Goal: Complete application form: Complete application form

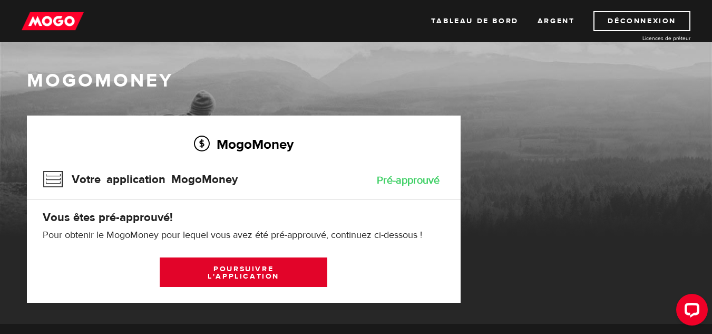
click at [255, 273] on font "Poursuivre l'application" at bounding box center [244, 272] width 72 height 17
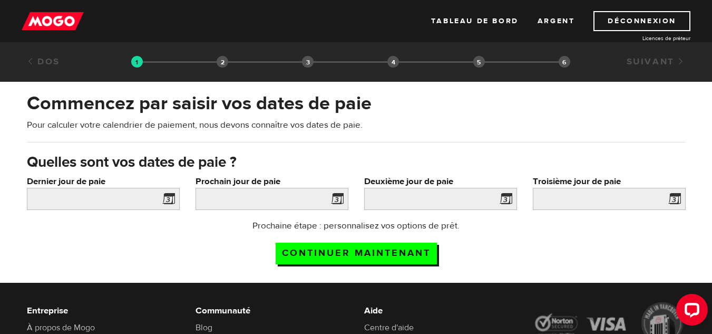
click at [167, 200] on span at bounding box center [167, 200] width 16 height 17
click at [169, 199] on span at bounding box center [167, 200] width 16 height 17
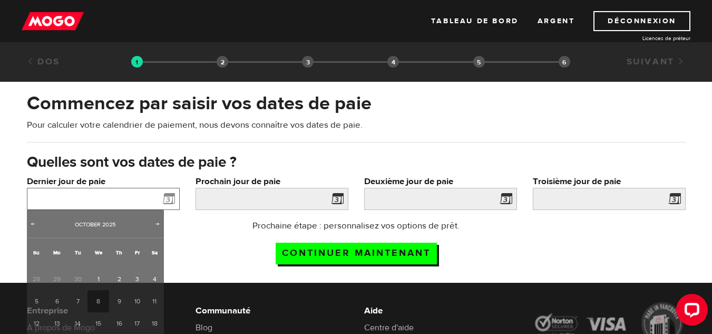
click at [125, 201] on input "Dernier jour de paie" at bounding box center [103, 199] width 153 height 22
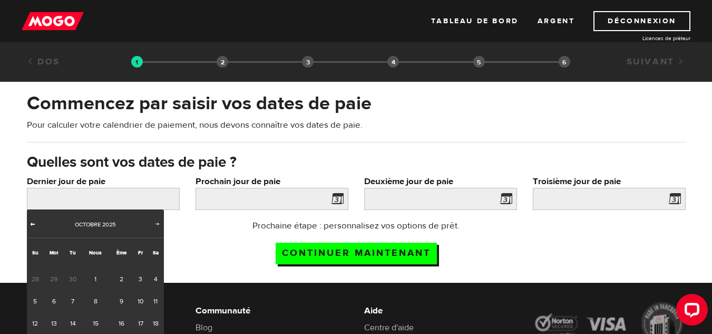
click at [31, 229] on link "Précédent" at bounding box center [33, 224] width 11 height 11
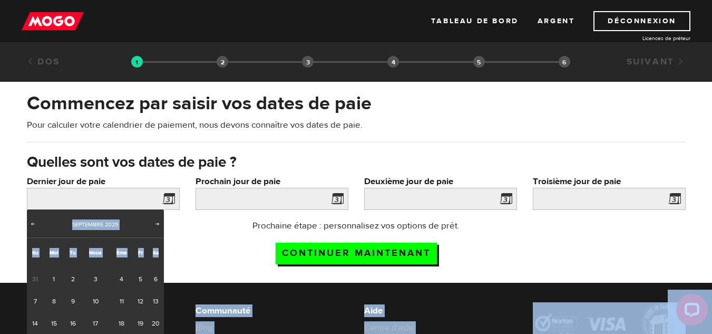
drag, startPoint x: 162, startPoint y: 254, endPoint x: 169, endPoint y: 286, distance: 33.4
click at [169, 286] on body "Tableau de bord Argent Déconnexion Licences de prêteur ÉTAPE 1 Approbation du p…" at bounding box center [356, 167] width 712 height 334
click at [157, 321] on font "20" at bounding box center [155, 323] width 7 height 8
type input "NaN/NaN/NaN"
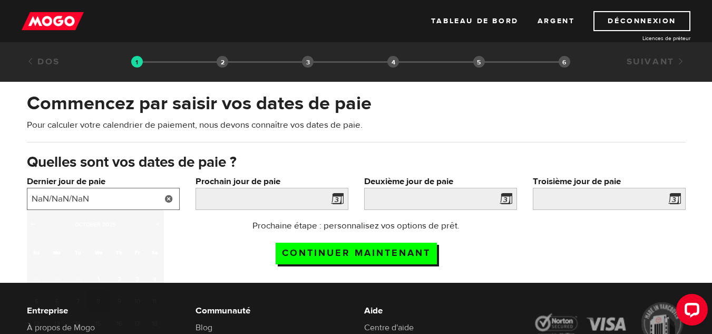
click at [78, 196] on input "NaN/NaN/NaN" at bounding box center [103, 199] width 153 height 22
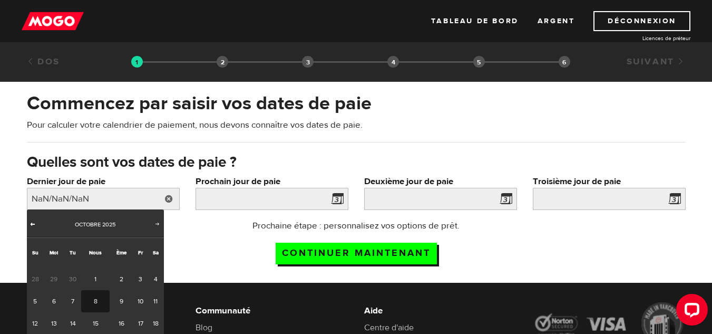
click at [36, 224] on span "Précédent" at bounding box center [32, 223] width 8 height 8
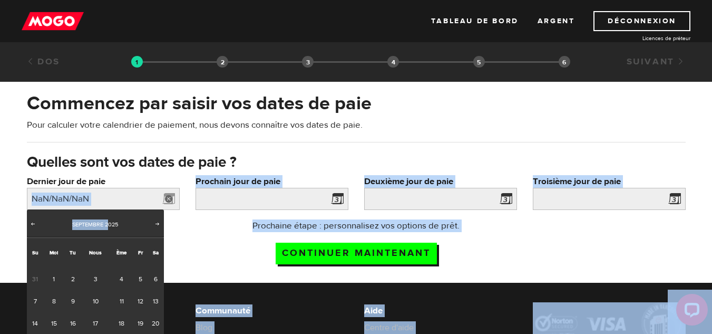
drag, startPoint x: 109, startPoint y: 220, endPoint x: 105, endPoint y: 209, distance: 11.9
click at [105, 209] on body "Tableau de bord Argent Déconnexion Licences de prêteur ÉTAPE 1 Approbation du p…" at bounding box center [356, 167] width 712 height 334
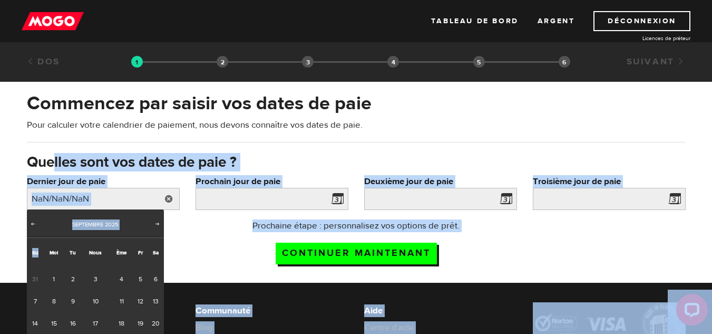
drag, startPoint x: 40, startPoint y: 242, endPoint x: 52, endPoint y: 170, distance: 72.8
click at [52, 170] on body "Tableau de bord Argent Déconnexion Licences de prêteur ÉTAPE 1 Approbation du p…" at bounding box center [356, 167] width 712 height 334
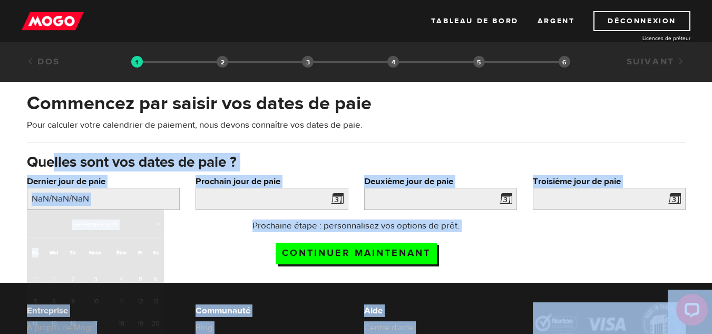
click at [52, 170] on font "Quelles sont vos dates de paie ?" at bounding box center [132, 162] width 210 height 18
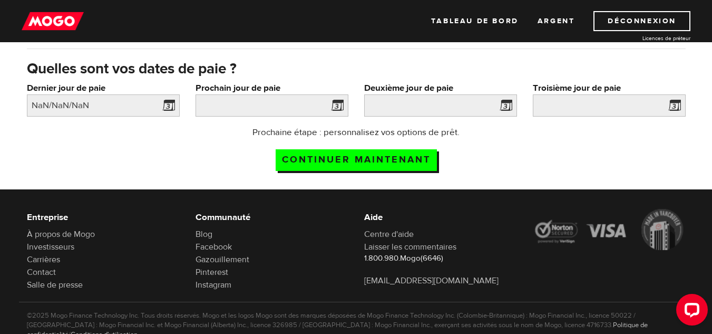
scroll to position [94, 0]
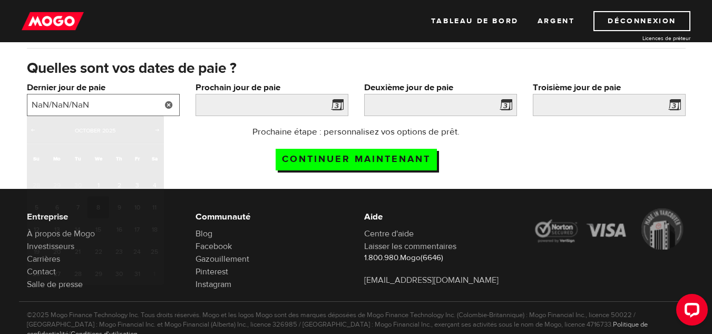
click at [128, 105] on input "NaN/NaN/NaN" at bounding box center [103, 105] width 153 height 22
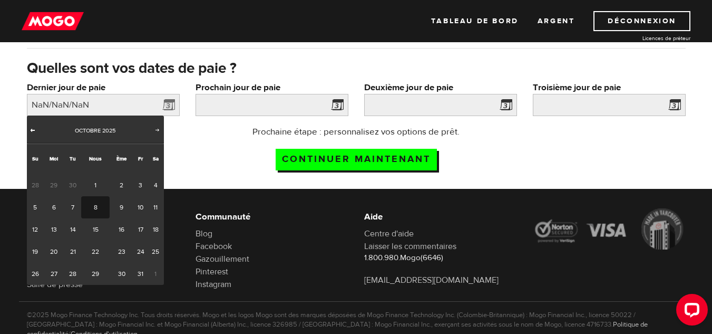
click at [33, 130] on span "Précédent" at bounding box center [32, 130] width 8 height 8
click at [72, 275] on font "30" at bounding box center [72, 273] width 7 height 8
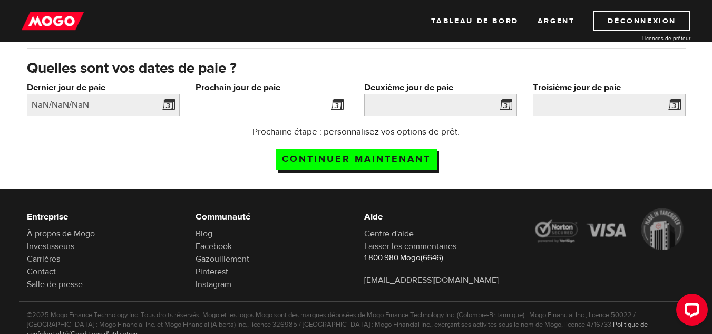
click at [229, 107] on input "Prochain jour de paie" at bounding box center [272, 105] width 153 height 22
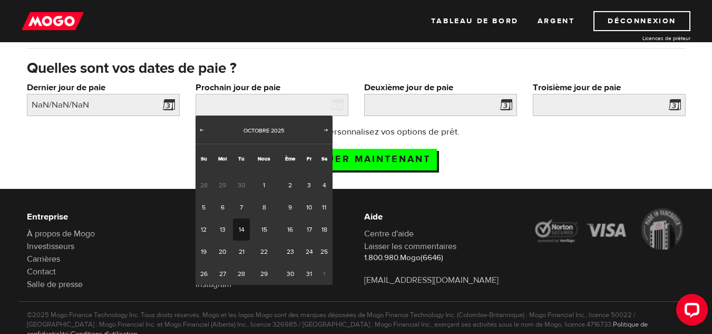
click at [245, 234] on link "14" at bounding box center [241, 229] width 17 height 22
type input "NaN/NaN/NaN"
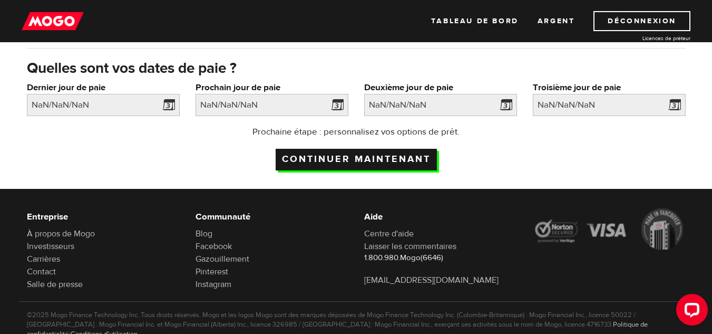
click at [408, 161] on input "Continuer maintenant" at bounding box center [356, 160] width 161 height 22
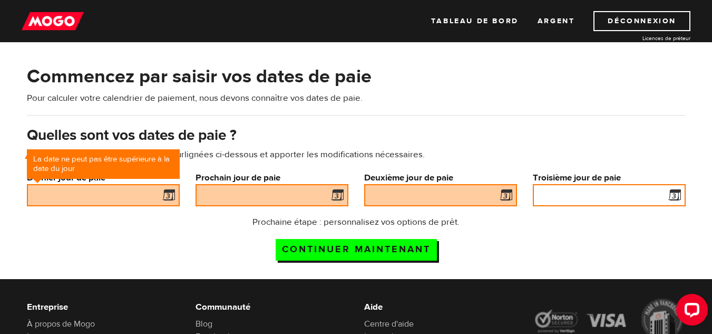
click at [635, 197] on input "Troisième jour de paie" at bounding box center [609, 195] width 153 height 22
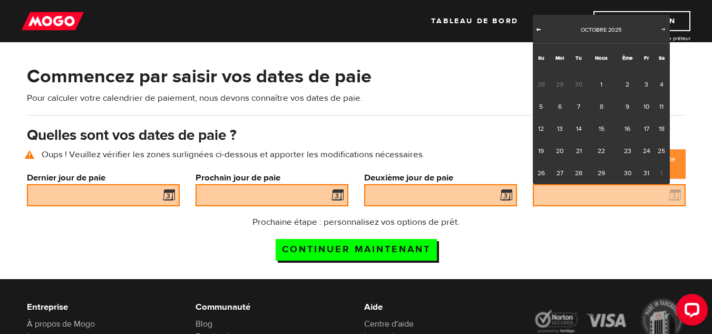
click at [537, 26] on span "Précédent" at bounding box center [539, 29] width 8 height 8
click at [579, 174] on font "30" at bounding box center [578, 173] width 7 height 8
type input "NaN/NaN/NaN"
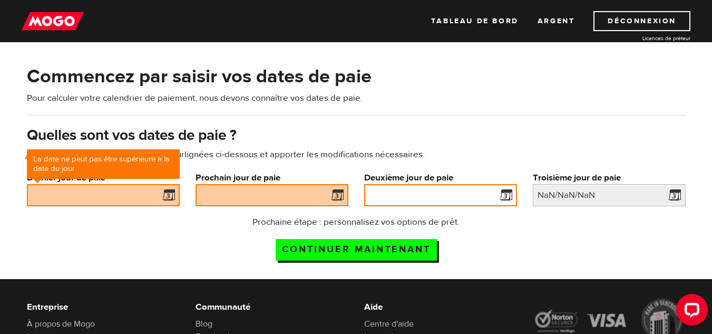
click at [459, 198] on input "Deuxième jour de paie" at bounding box center [440, 195] width 153 height 22
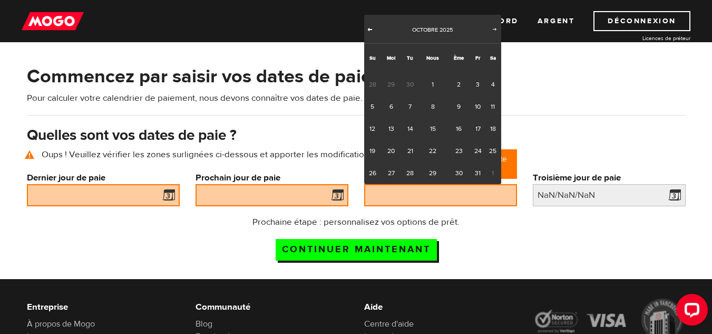
click at [368, 30] on span "Précédent" at bounding box center [370, 29] width 8 height 8
click at [409, 125] on font "16" at bounding box center [411, 128] width 6 height 8
type input "NaN/NaN/NaN"
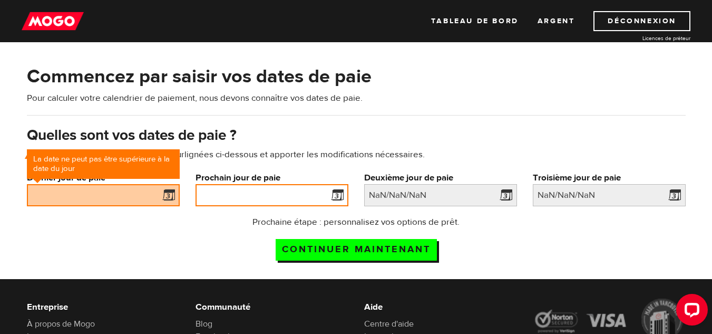
click at [284, 196] on input "Prochain jour de paie" at bounding box center [272, 195] width 153 height 22
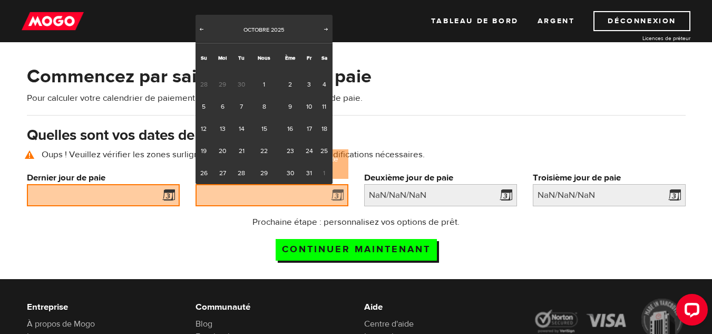
click at [197, 24] on div "Précédent Suivant Octobre 2025" at bounding box center [264, 29] width 137 height 28
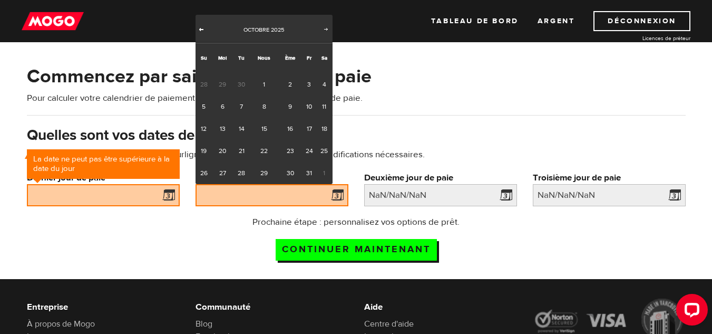
click at [198, 30] on span "Précédent" at bounding box center [201, 29] width 8 height 8
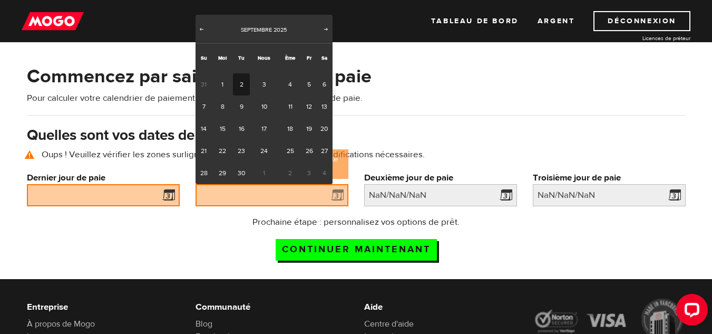
click at [242, 83] on font "2" at bounding box center [242, 84] width 4 height 8
type input "NaN/NaN/NaN"
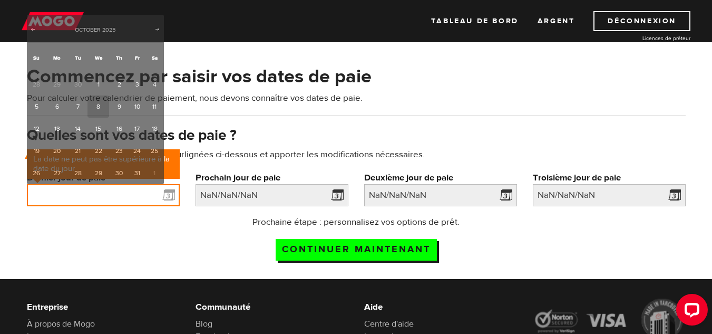
click at [132, 192] on input "Dernier jour de paie" at bounding box center [103, 195] width 153 height 22
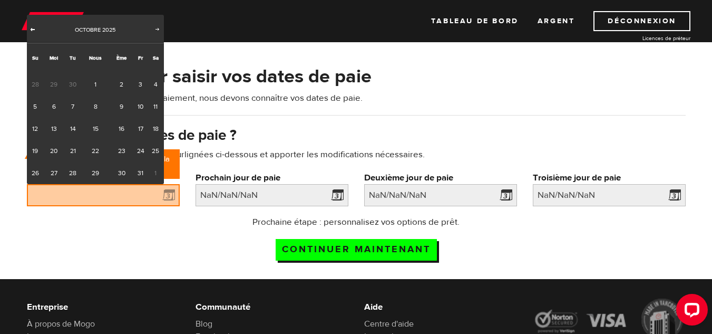
click at [36, 30] on span "Précédent" at bounding box center [32, 29] width 8 height 8
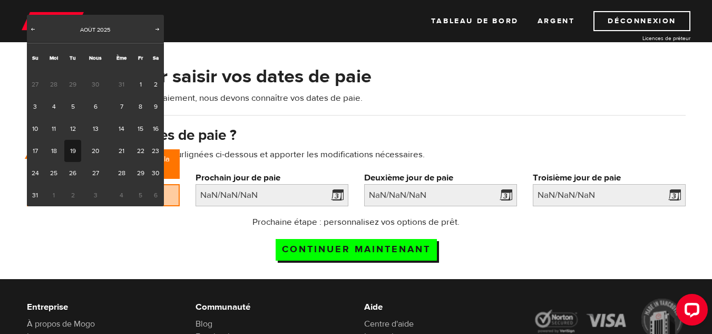
click at [73, 150] on font "19" at bounding box center [73, 151] width 6 height 8
type input "NaN/NaN/NaN"
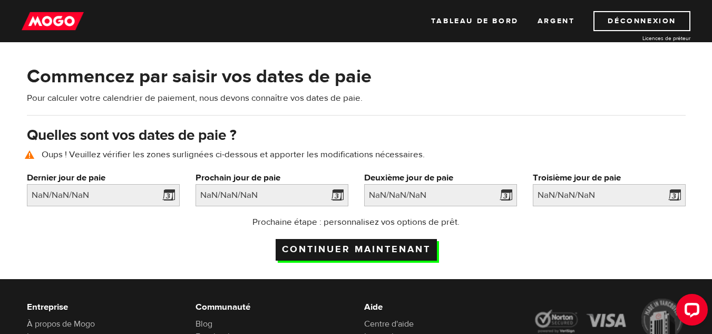
click at [297, 246] on input "Continuer maintenant" at bounding box center [356, 250] width 161 height 22
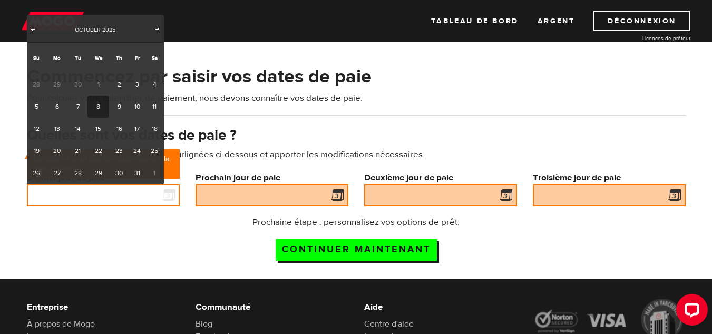
click at [140, 192] on input "Dernier jour de paie" at bounding box center [103, 195] width 153 height 22
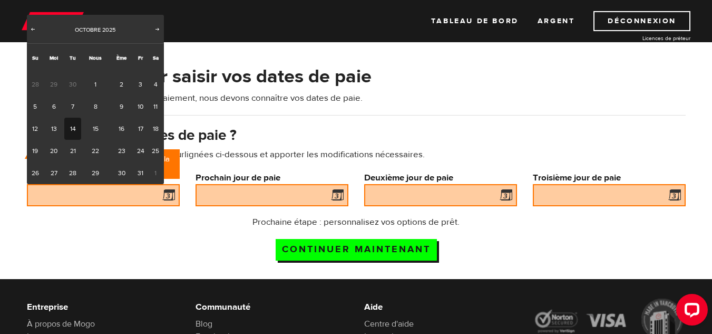
click at [76, 124] on link "14" at bounding box center [72, 129] width 17 height 22
type input "NaN/NaN/NaN"
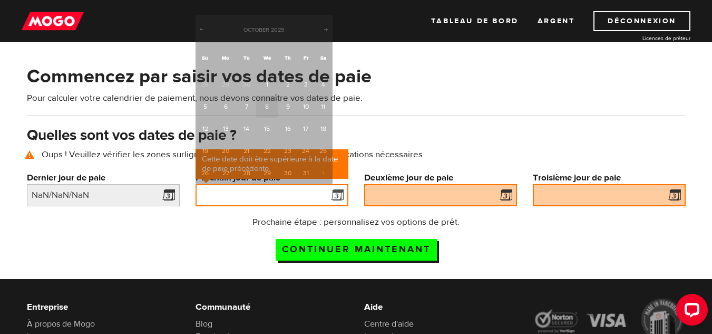
click at [268, 190] on input "Prochain jour de paie" at bounding box center [272, 195] width 153 height 22
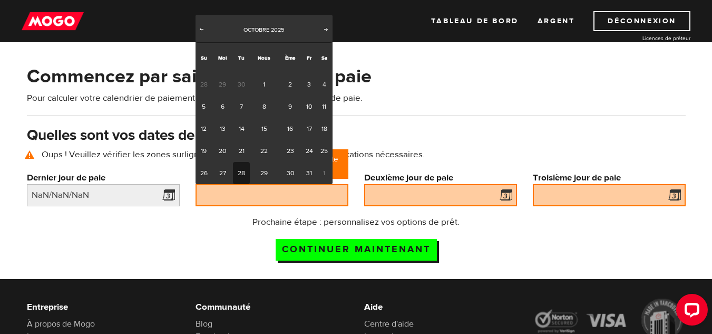
click at [241, 173] on font "28" at bounding box center [241, 173] width 7 height 8
type input "NaN/NaN/NaN"
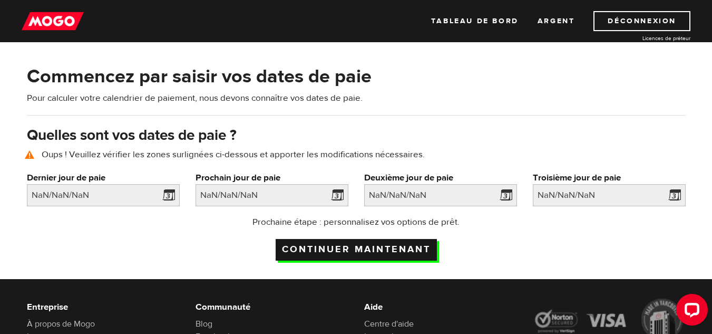
click at [297, 248] on input "Continuer maintenant" at bounding box center [356, 250] width 161 height 22
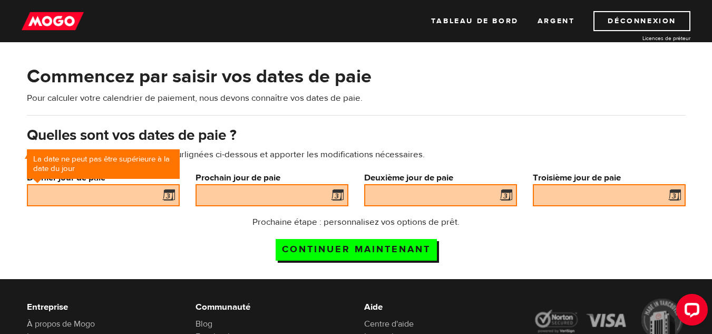
click at [500, 75] on h2 "Commencez par saisir vos dates de paie" at bounding box center [356, 76] width 659 height 22
click at [490, 15] on link "Tableau de bord" at bounding box center [475, 21] width 88 height 20
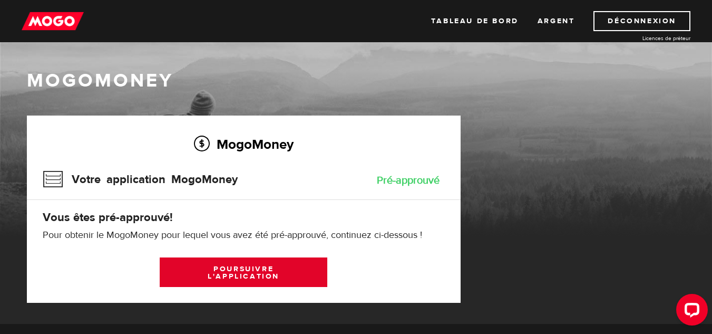
click at [236, 277] on font "Poursuivre l'application" at bounding box center [244, 272] width 72 height 17
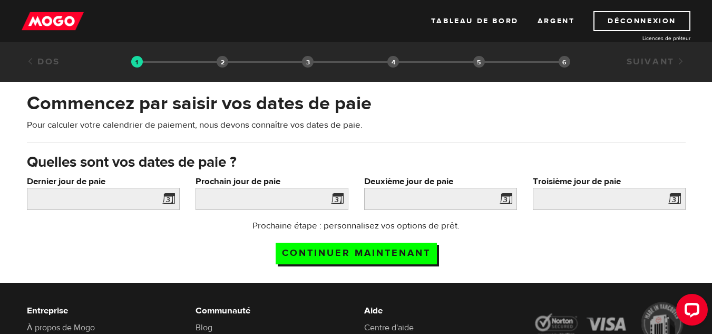
click at [220, 61] on li "Sélection de prêt" at bounding box center [223, 62] width 12 height 12
click at [695, 311] on icon "Open LiveChat chat widget" at bounding box center [693, 309] width 10 height 7
click at [564, 17] on font "Argent" at bounding box center [556, 20] width 37 height 9
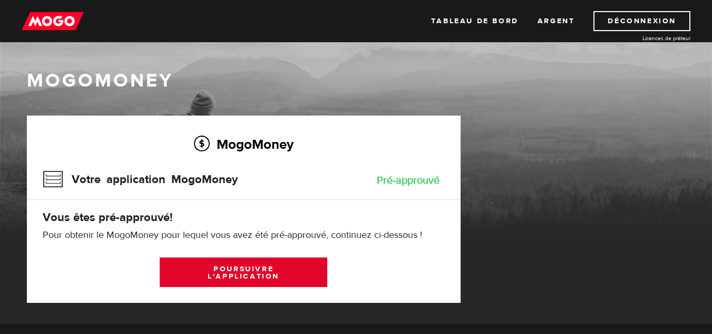
click at [285, 264] on link "Poursuivre l'application" at bounding box center [244, 272] width 168 height 30
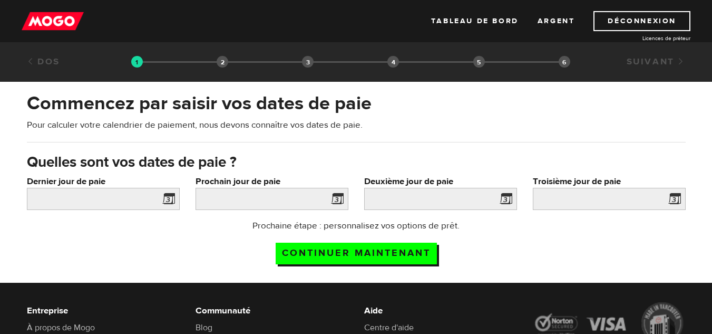
click at [63, 22] on img at bounding box center [53, 21] width 62 height 20
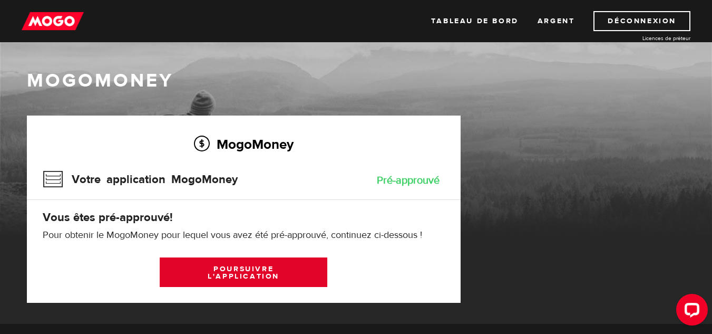
click at [265, 275] on font "Poursuivre l'application" at bounding box center [244, 272] width 72 height 17
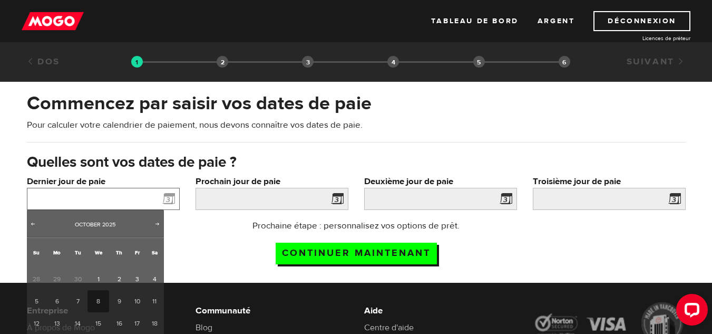
click at [40, 194] on input "Dernier jour de paie" at bounding box center [103, 199] width 153 height 22
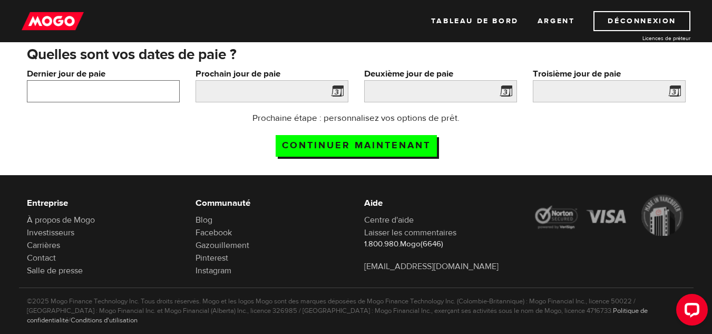
scroll to position [108, 0]
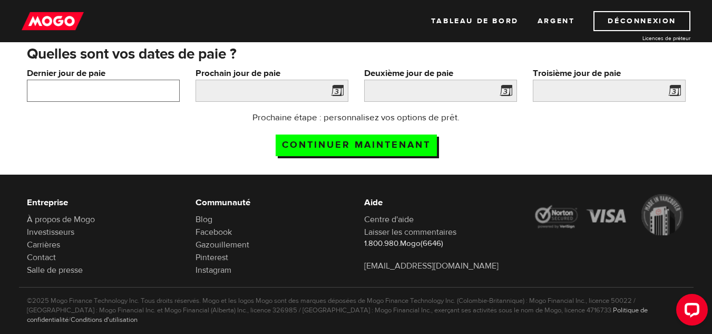
click at [159, 87] on input "Dernier jour de paie" at bounding box center [103, 91] width 153 height 22
click at [120, 89] on input "Dernier jour de paie" at bounding box center [103, 91] width 153 height 22
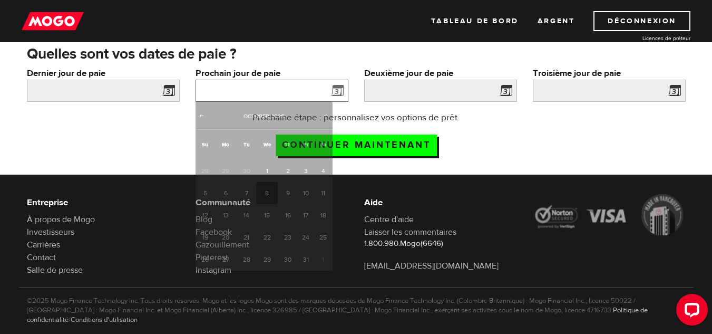
click at [253, 93] on input "Prochain jour de paie" at bounding box center [272, 91] width 153 height 22
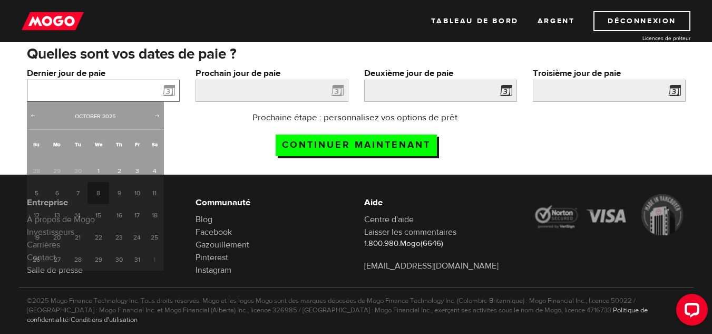
click at [80, 88] on input "Dernier jour de paie" at bounding box center [103, 91] width 153 height 22
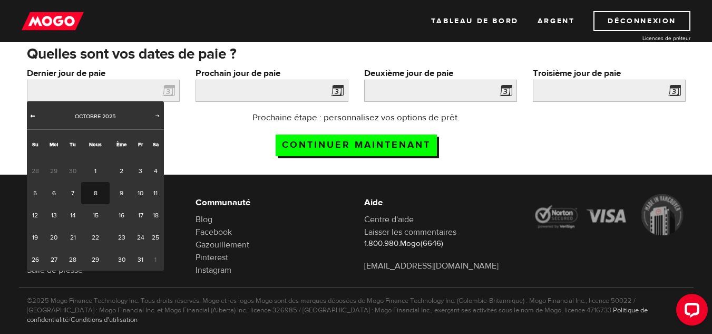
click at [32, 117] on span "Précédent" at bounding box center [32, 115] width 8 height 8
click at [69, 262] on font "30" at bounding box center [72, 259] width 7 height 8
type input "NaN/NaN/NaN"
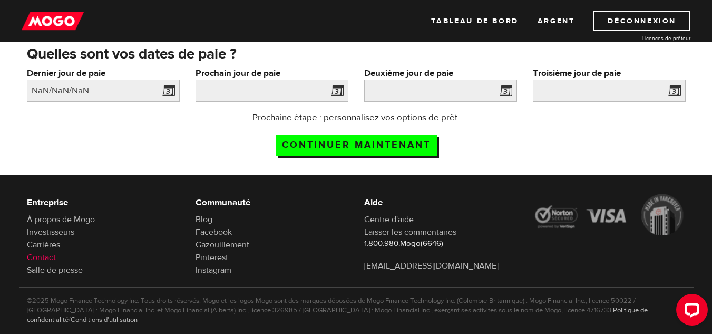
click at [40, 254] on font "Contact" at bounding box center [41, 257] width 29 height 11
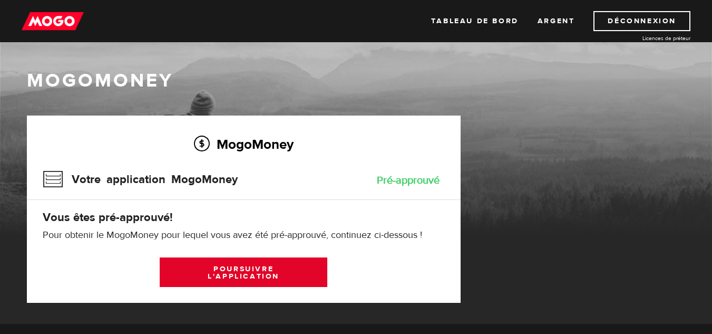
click at [247, 271] on font "Poursuivre l'application" at bounding box center [244, 272] width 72 height 17
